Goal: Information Seeking & Learning: Learn about a topic

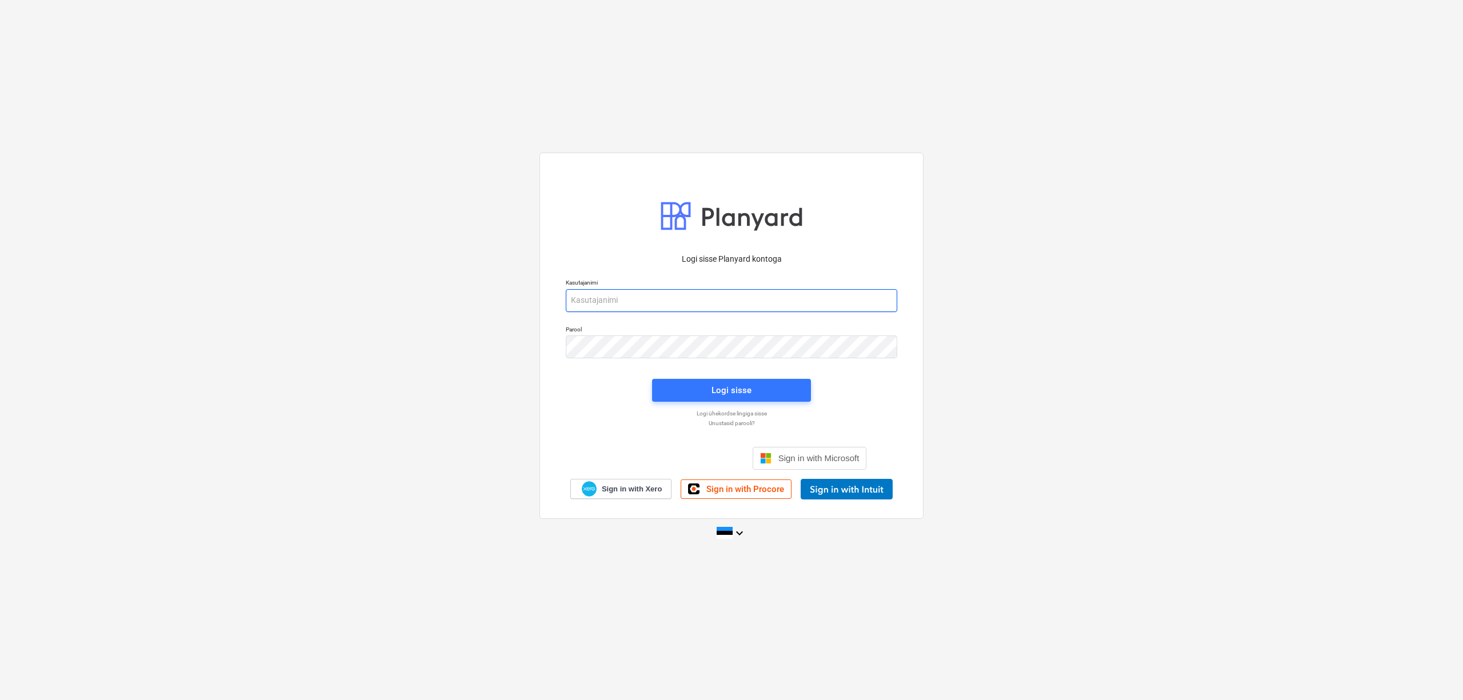
click at [668, 307] on input "email" at bounding box center [731, 300] width 331 height 23
click at [666, 299] on input "email" at bounding box center [731, 300] width 331 height 23
type input "[PERSON_NAME][EMAIL_ADDRESS][DOMAIN_NAME]"
click at [705, 383] on span "Logi sisse" at bounding box center [731, 390] width 131 height 15
click at [547, 346] on div "Logi sisse Planyard kontoga Kasutajanimi [PERSON_NAME][EMAIL_ADDRESS][DOMAIN_NA…" at bounding box center [731, 336] width 384 height 366
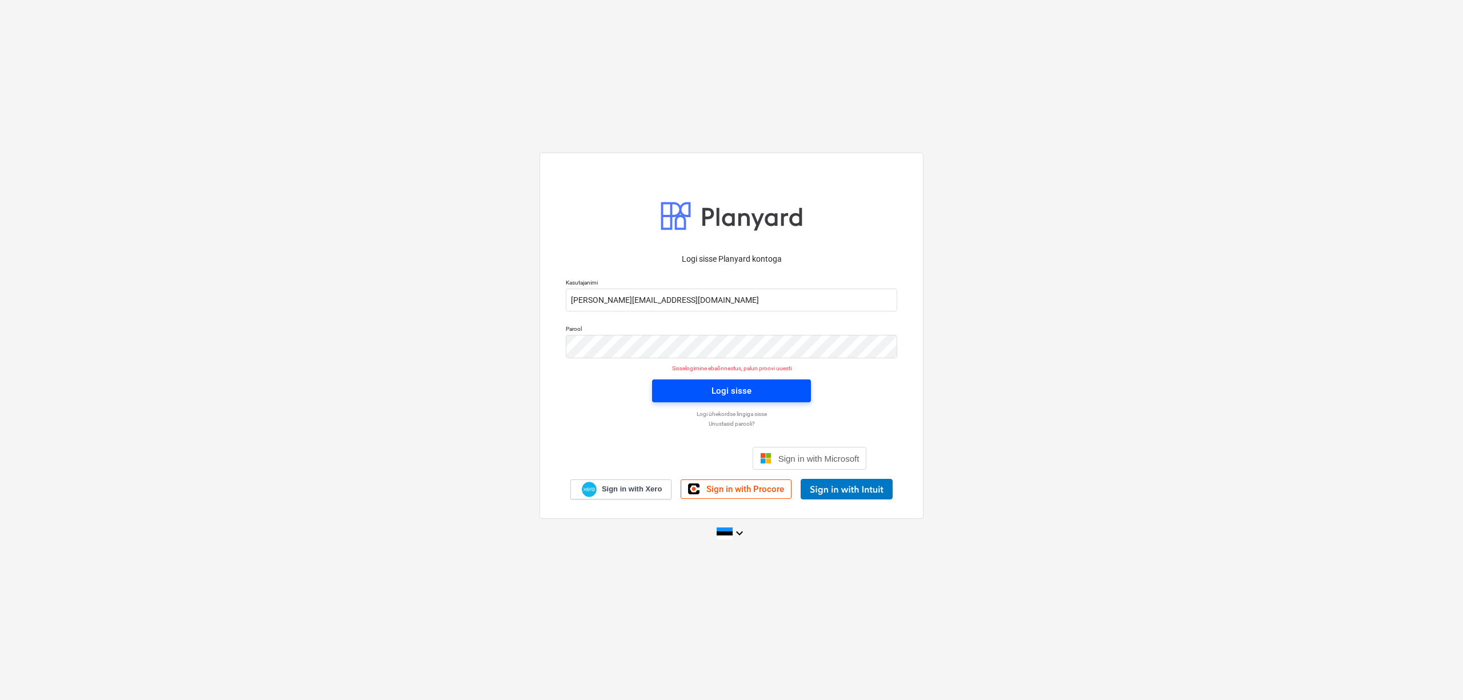
click at [710, 391] on span "Logi sisse" at bounding box center [731, 390] width 131 height 15
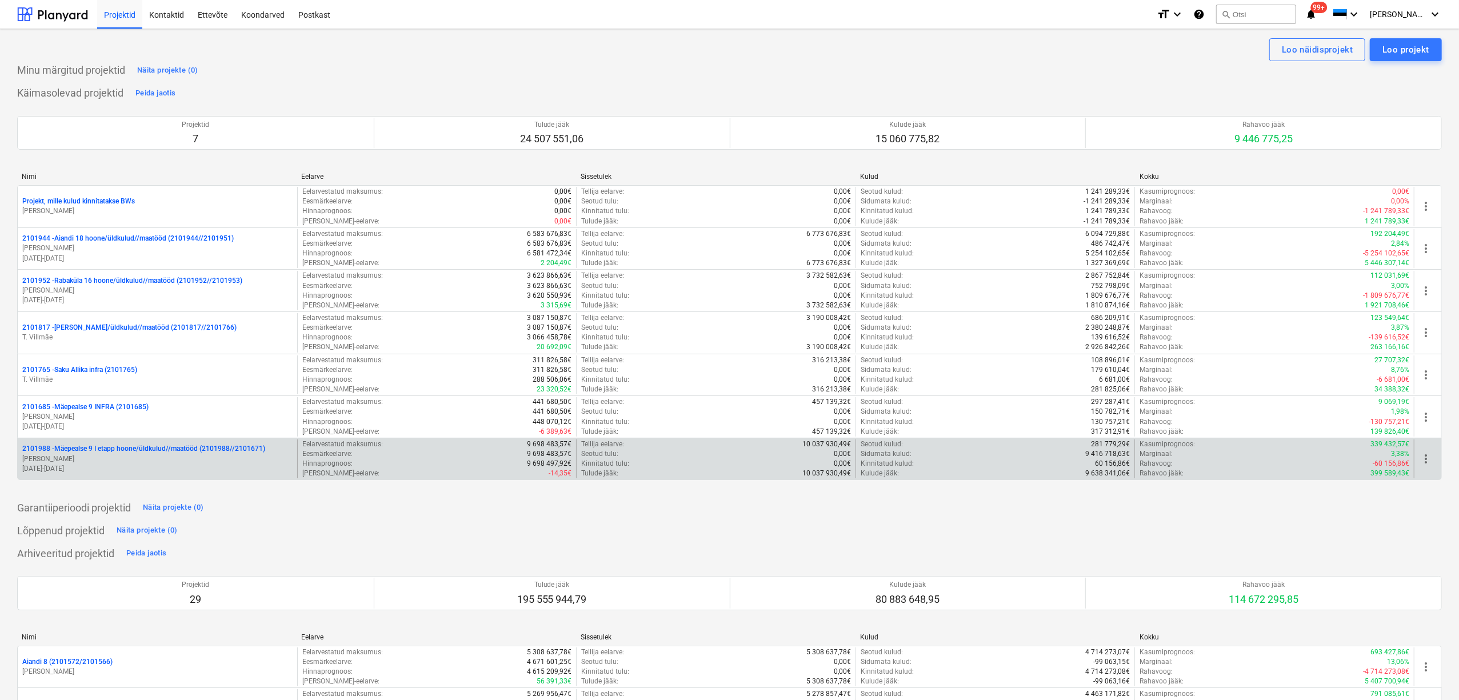
click at [151, 448] on p "2101988 - Mäepealse 9 I etapp hoone/üldkulud//maatööd (2101988//2101671)" at bounding box center [143, 449] width 243 height 10
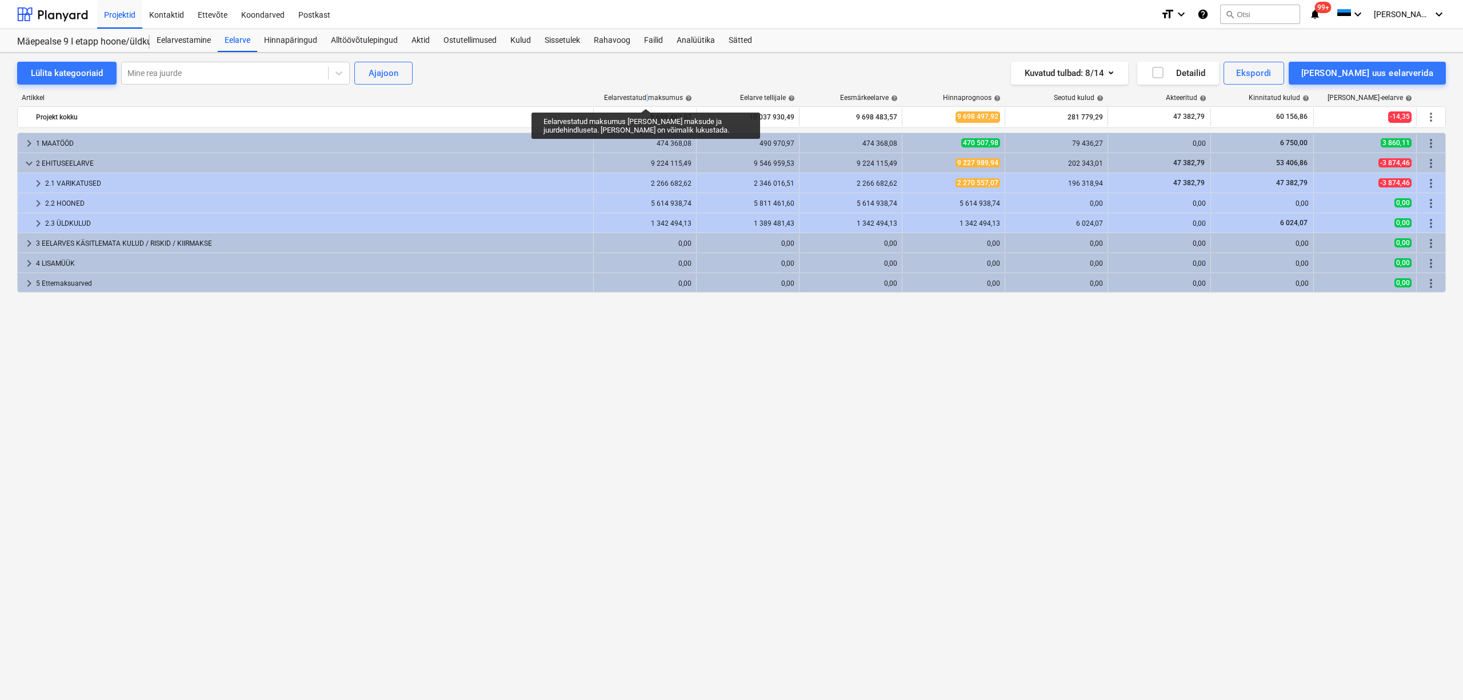
click at [646, 98] on div "Eelarvestatud maksumus help" at bounding box center [648, 98] width 88 height 8
drag, startPoint x: 605, startPoint y: 97, endPoint x: 648, endPoint y: 97, distance: 43.4
click at [648, 97] on div "Eelarvestatud maksumus help" at bounding box center [648, 98] width 88 height 8
drag, startPoint x: 681, startPoint y: 97, endPoint x: 646, endPoint y: 97, distance: 35.4
click at [646, 97] on div "Eelarvestatud maksumus help" at bounding box center [648, 98] width 88 height 8
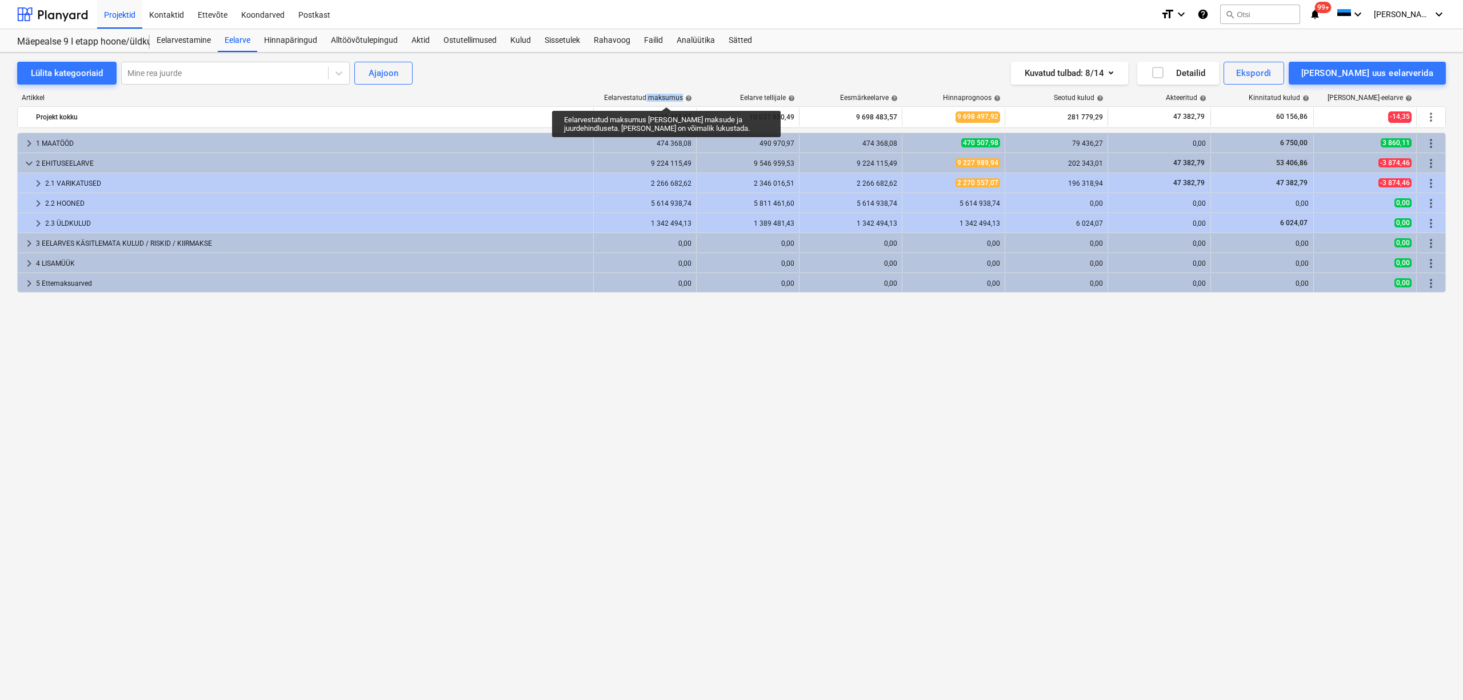
click at [666, 97] on div "Eelarvestatud maksumus help" at bounding box center [648, 98] width 88 height 8
click at [647, 97] on div "Eelarvestatud maksumus help" at bounding box center [648, 98] width 88 height 8
